Goal: Find specific page/section: Find specific page/section

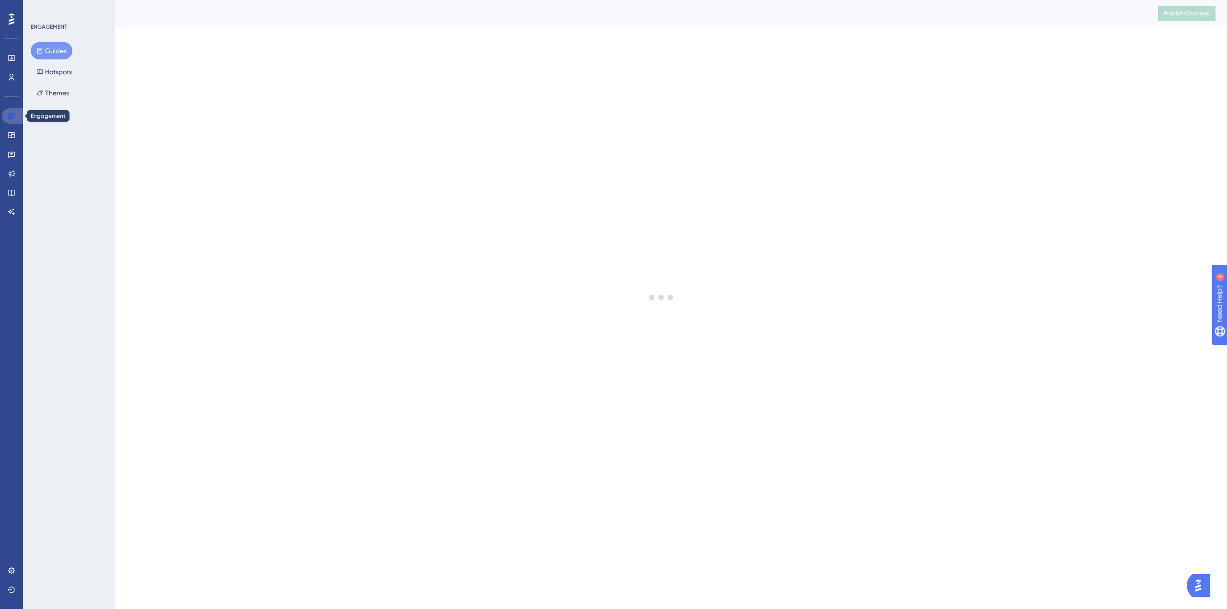
click at [19, 112] on link at bounding box center [13, 115] width 23 height 15
click at [56, 55] on button "Guides" at bounding box center [52, 50] width 42 height 17
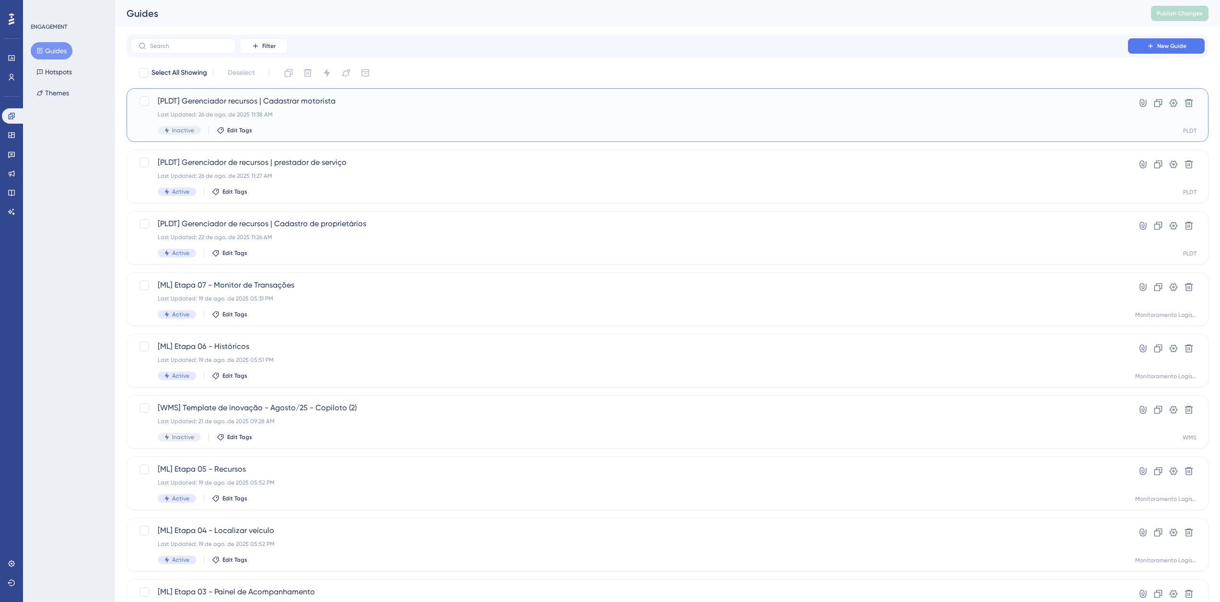
click at [271, 99] on span "[PLDT] Gerenciador recursos | Cadastrar motorista" at bounding box center [629, 101] width 943 height 12
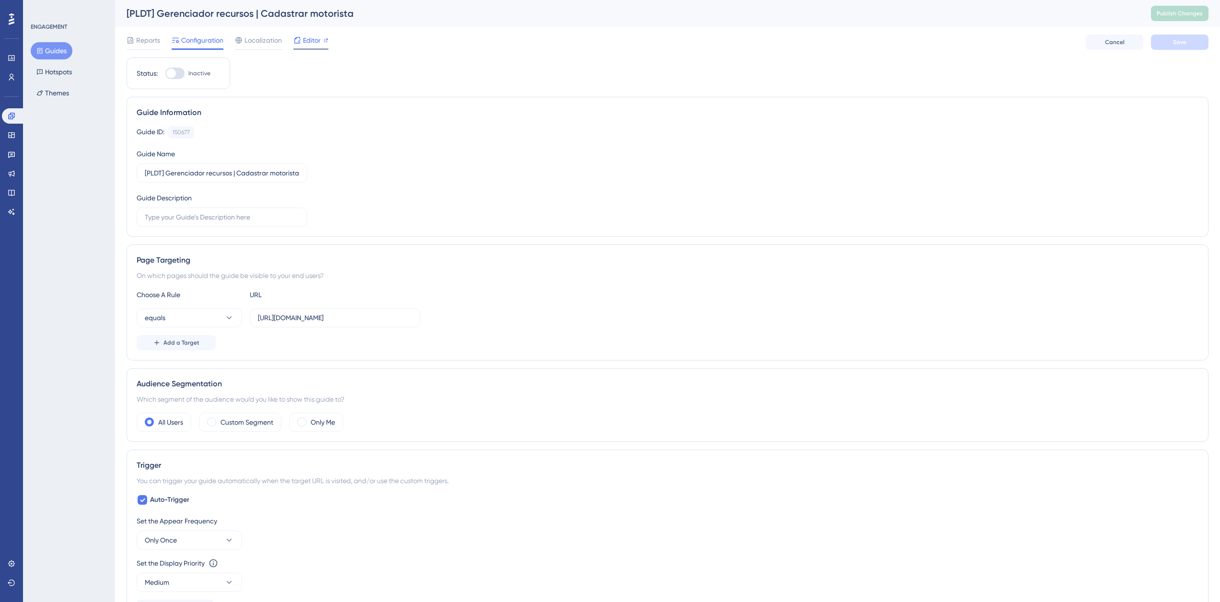
click at [302, 39] on div "Editor" at bounding box center [310, 41] width 35 height 12
